Goal: Find specific page/section

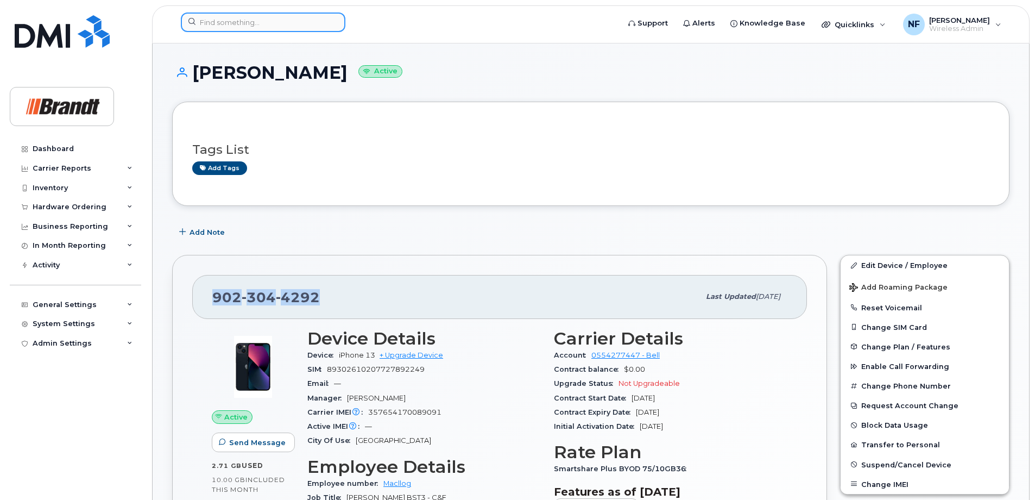
click at [282, 23] on input at bounding box center [263, 22] width 165 height 20
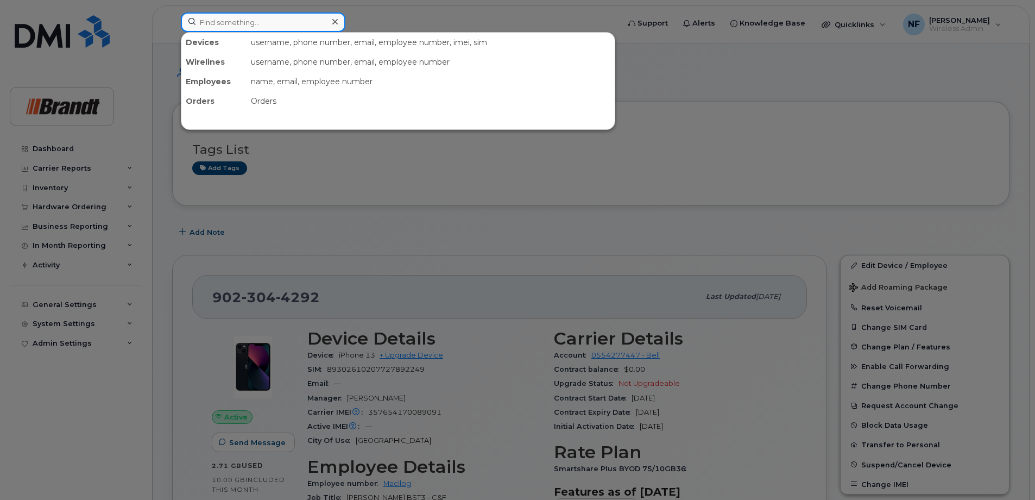
paste input "3062039402"
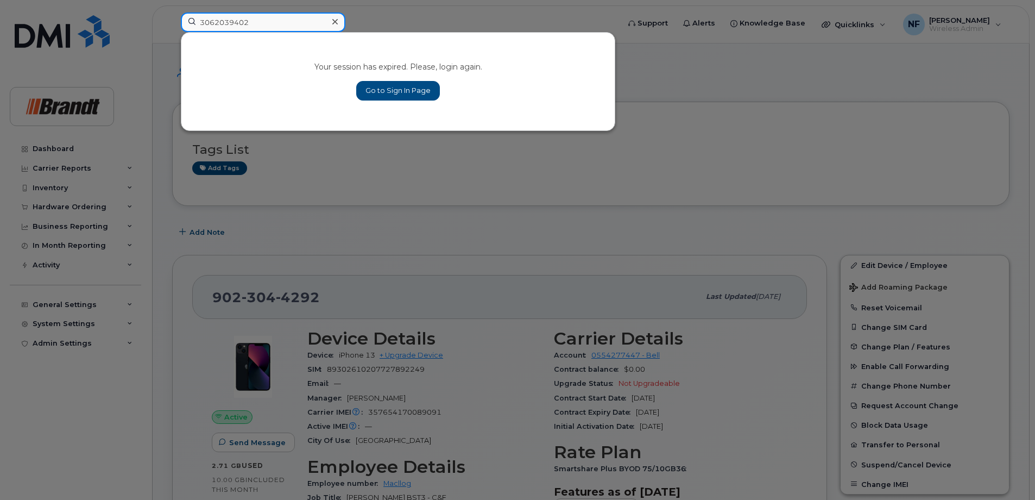
type input "3062039402"
click at [384, 88] on link "Go to Sign In Page" at bounding box center [398, 91] width 84 height 20
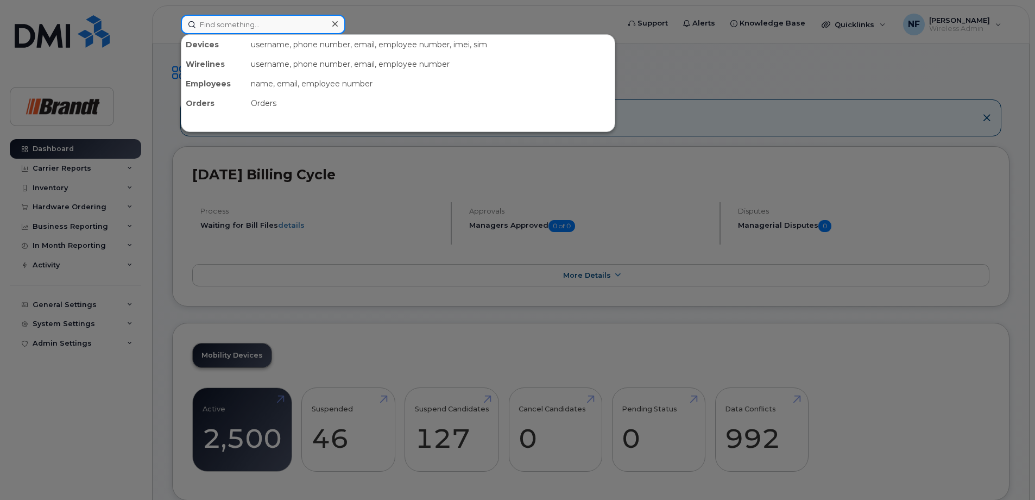
click at [280, 27] on input at bounding box center [263, 25] width 165 height 20
paste input "3062039402"
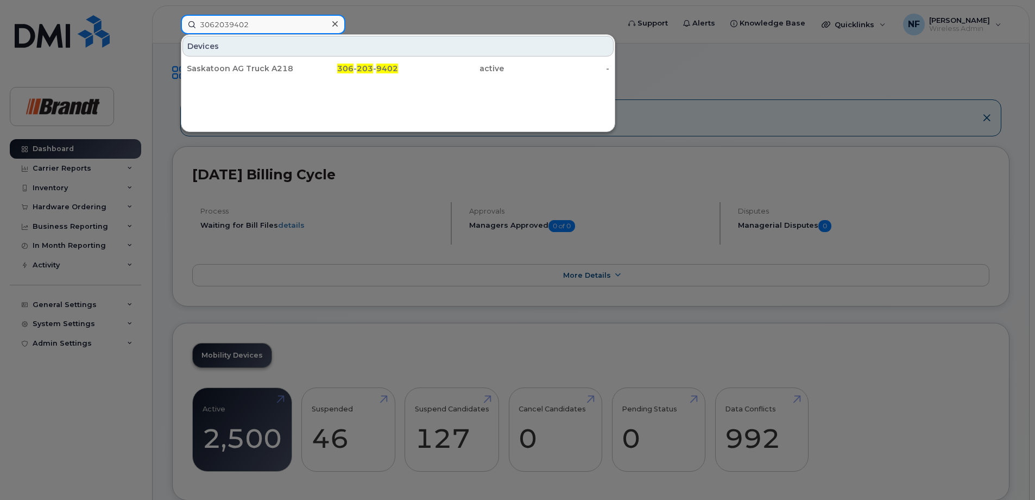
type input "3062039402"
click at [293, 61] on div "Saskatoon AG Truck A21896" at bounding box center [346, 69] width 106 height 20
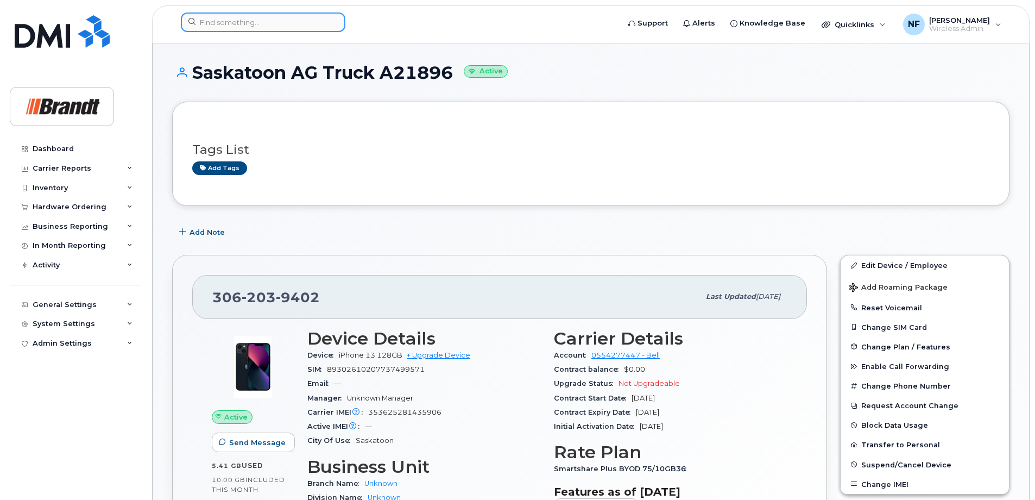
click at [298, 21] on input at bounding box center [263, 22] width 165 height 20
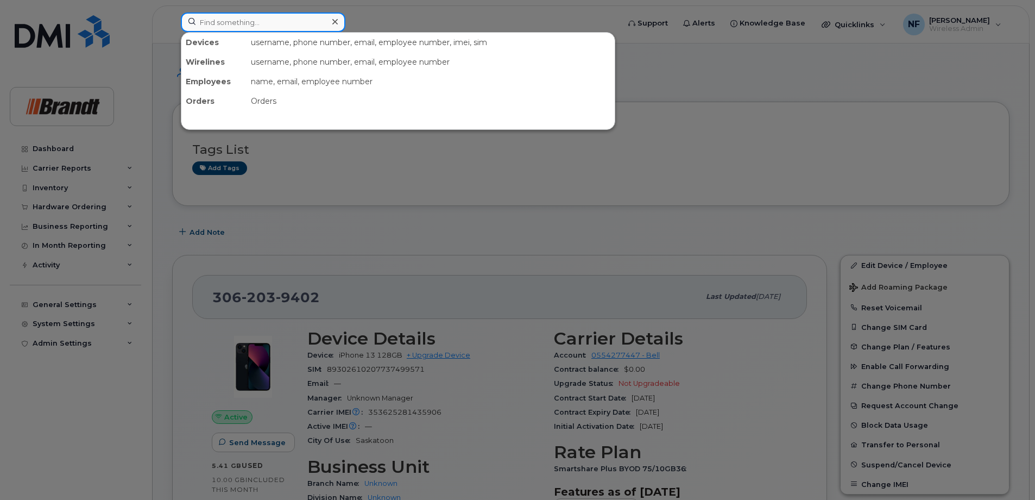
paste input "250-318-3226"
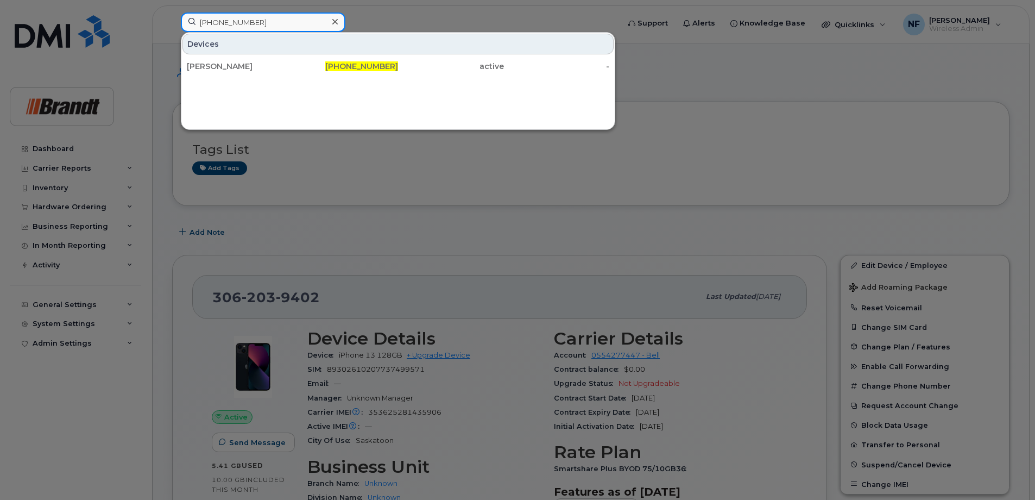
type input "250-318-3226"
drag, startPoint x: 338, startPoint y: 23, endPoint x: 330, endPoint y: 23, distance: 8.2
click at [336, 23] on div at bounding box center [335, 22] width 16 height 16
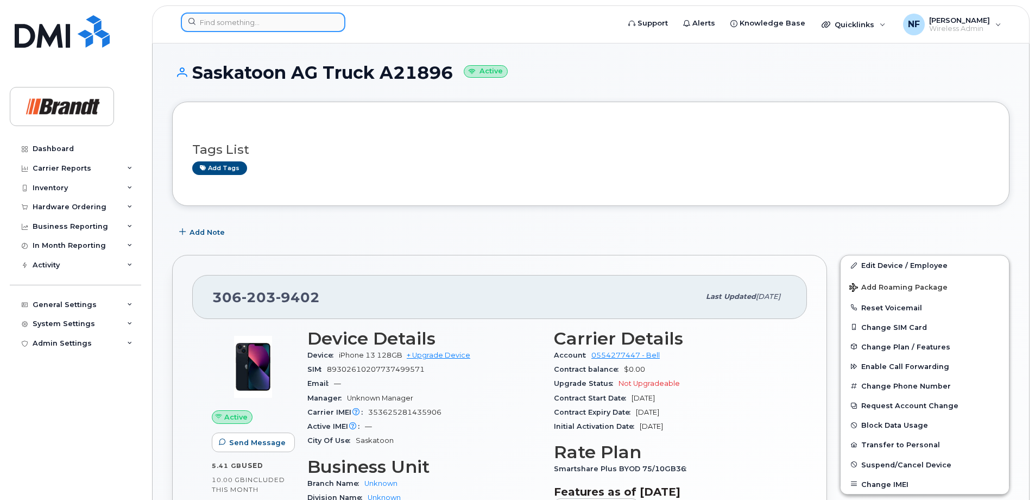
click at [322, 23] on input at bounding box center [263, 22] width 165 height 20
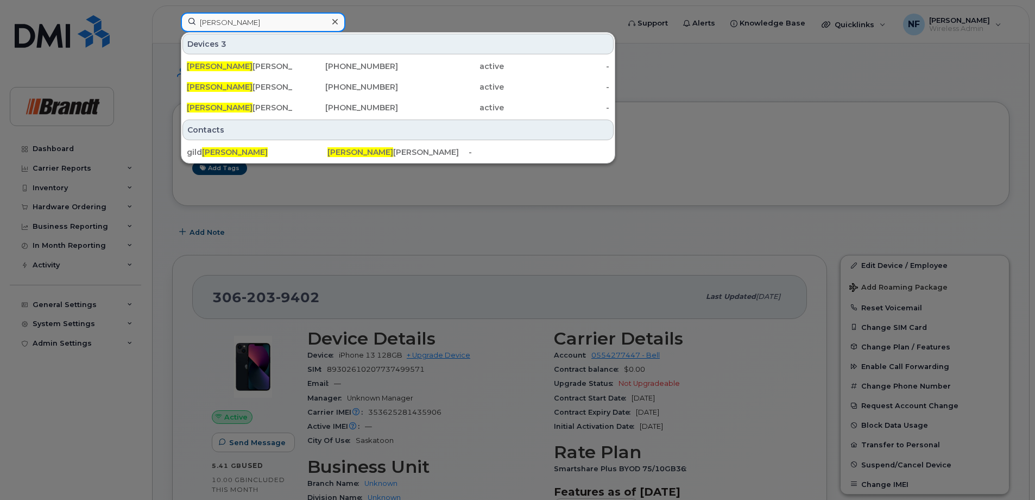
type input "fred"
click at [332, 24] on icon at bounding box center [334, 21] width 5 height 9
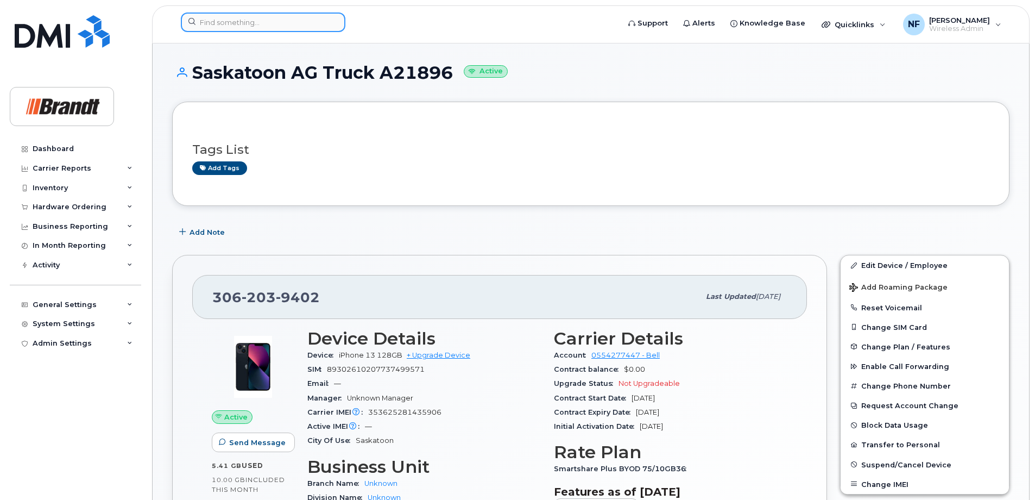
click at [313, 23] on input at bounding box center [263, 22] width 165 height 20
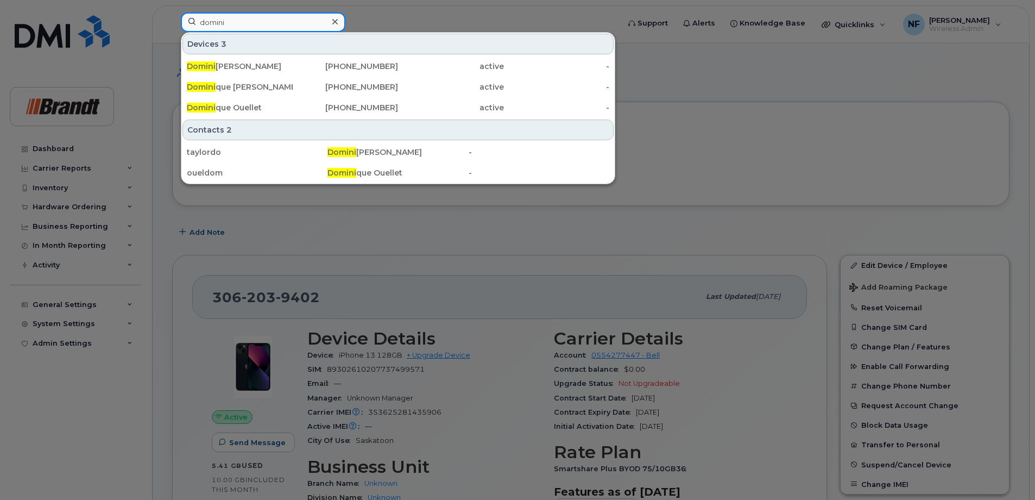
type input "domini"
click at [273, 85] on div "Domini que Dupont" at bounding box center [240, 86] width 106 height 11
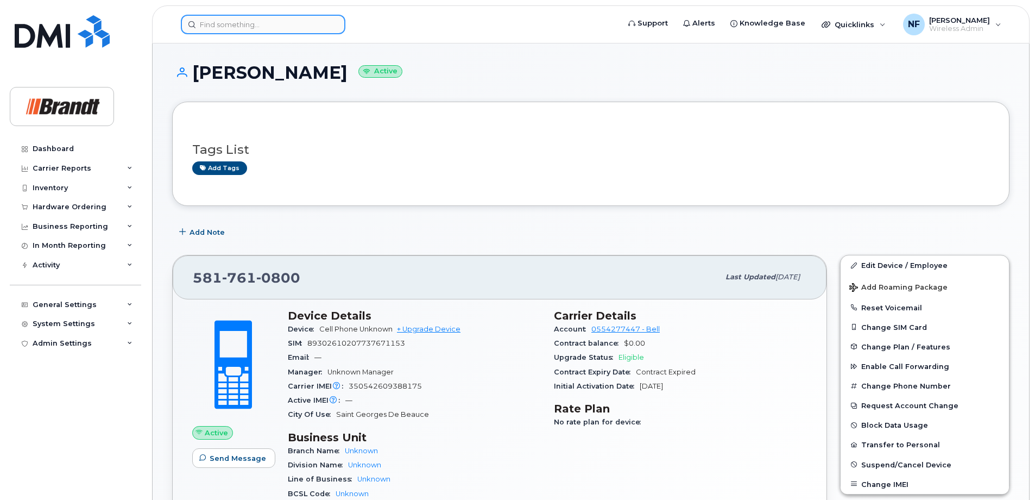
click at [237, 26] on input at bounding box center [263, 25] width 165 height 20
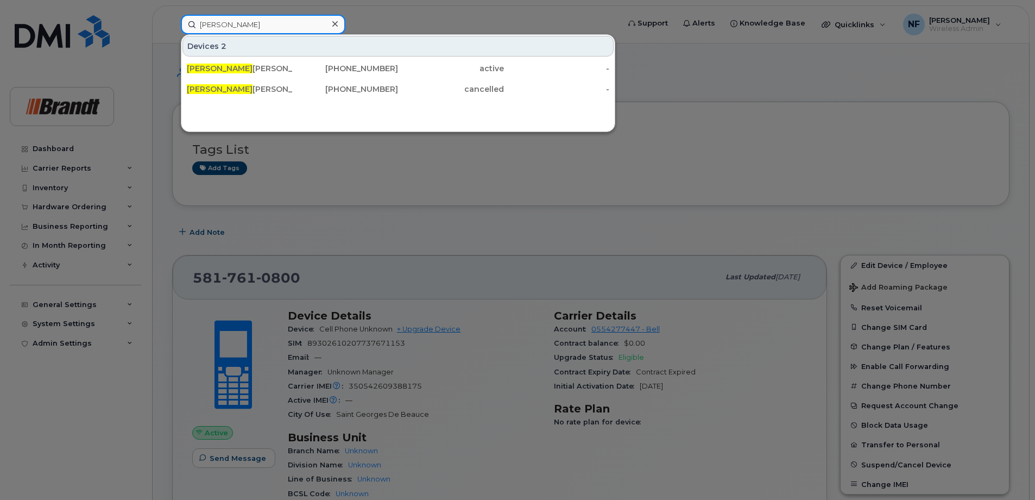
type input "zane"
click at [335, 25] on icon at bounding box center [334, 24] width 5 height 9
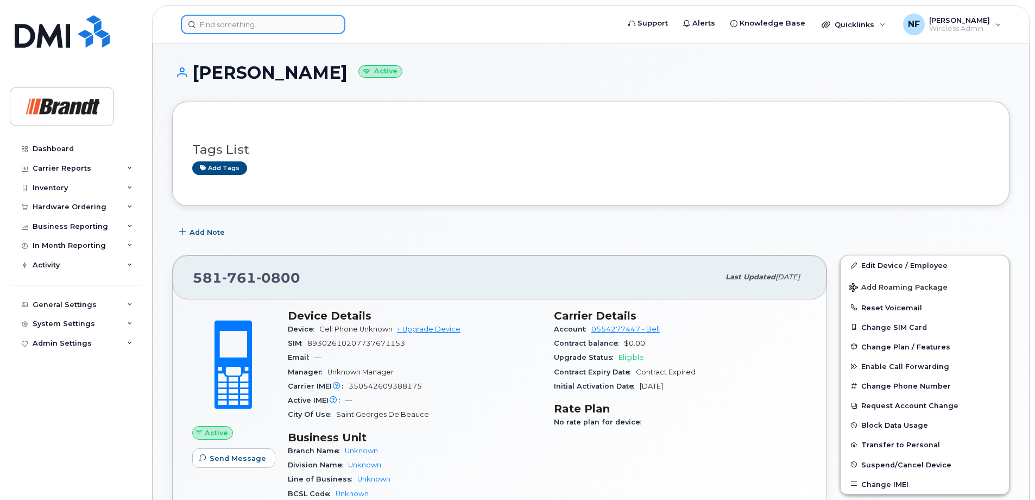
click at [322, 29] on input at bounding box center [263, 25] width 165 height 20
